Goal: Find specific page/section: Find specific page/section

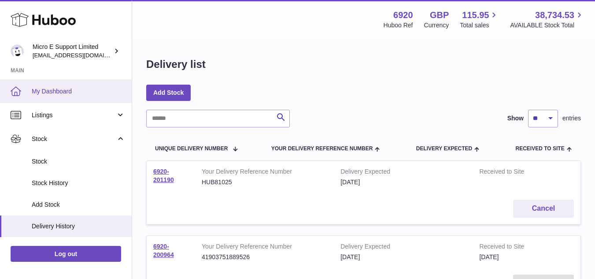
click at [46, 95] on span "My Dashboard" at bounding box center [78, 91] width 93 height 8
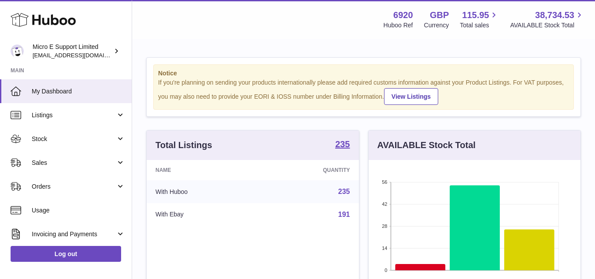
scroll to position [137, 212]
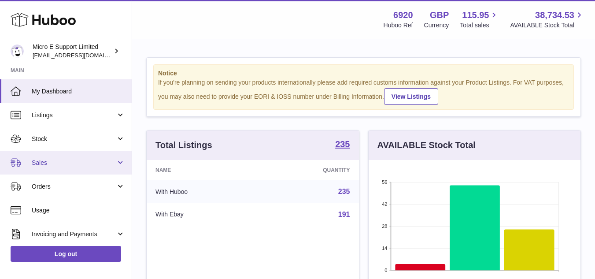
click at [79, 163] on span "Sales" at bounding box center [74, 163] width 84 height 8
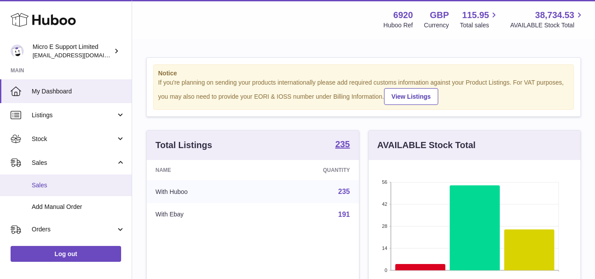
click at [43, 183] on span "Sales" at bounding box center [78, 185] width 93 height 8
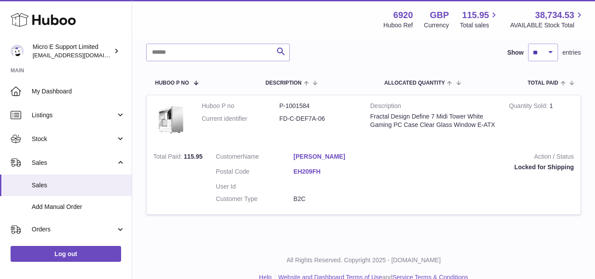
scroll to position [129, 0]
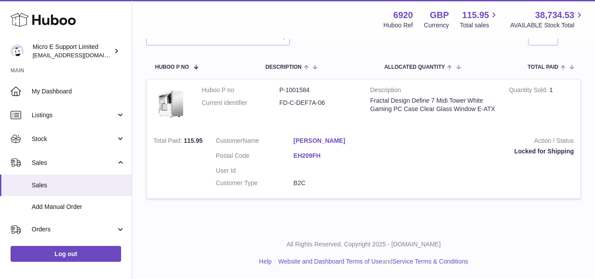
click at [315, 139] on link "Graham Murray" at bounding box center [332, 141] width 78 height 8
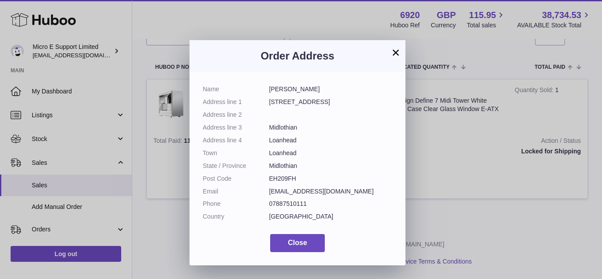
click at [394, 48] on button "×" at bounding box center [395, 52] width 11 height 11
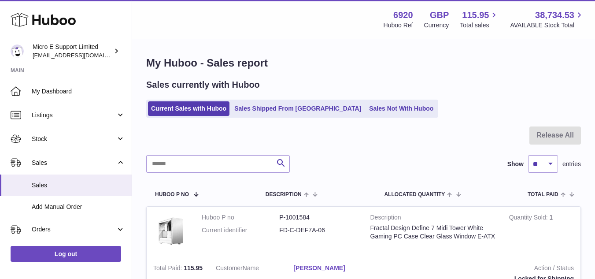
scroll to position [0, 0]
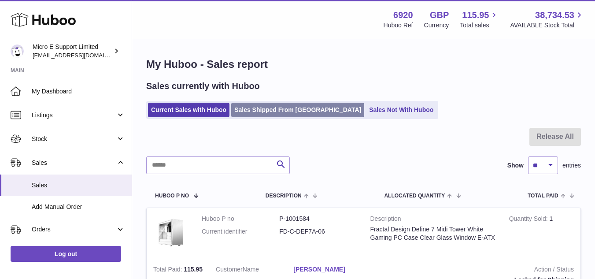
click at [300, 114] on link "Sales Shipped From Huboo" at bounding box center [297, 110] width 133 height 15
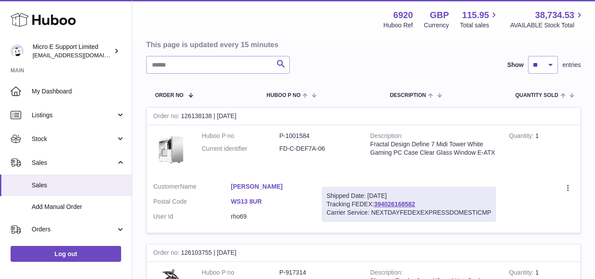
scroll to position [132, 0]
